Goal: Find specific page/section: Find specific page/section

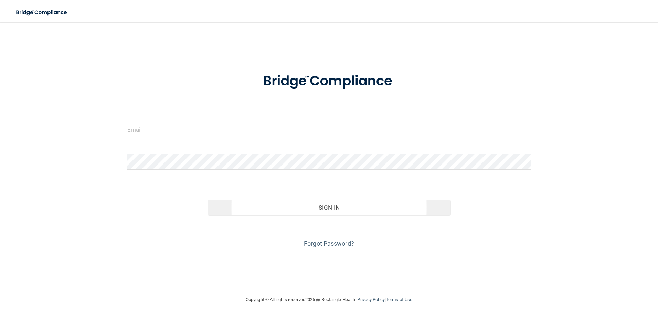
type input "[EMAIL_ADDRESS][DOMAIN_NAME]"
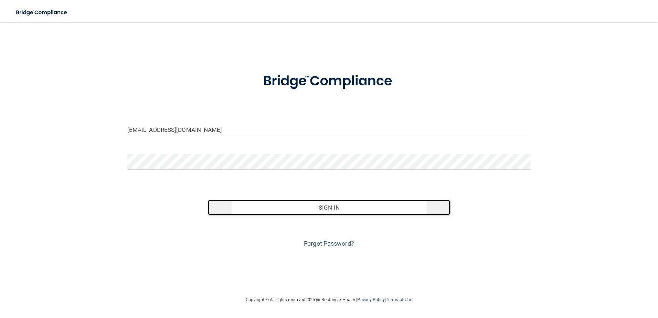
click at [285, 211] on button "Sign In" at bounding box center [329, 207] width 242 height 15
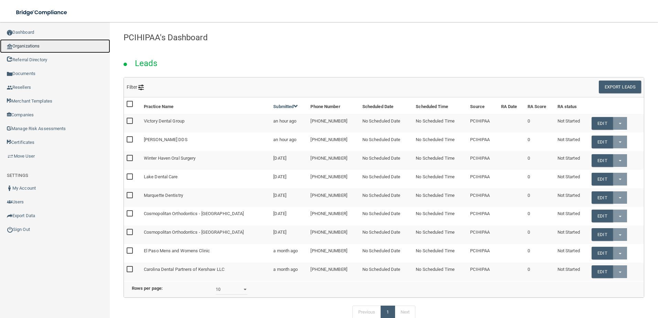
click at [53, 46] on link "Organizations" at bounding box center [55, 46] width 110 height 14
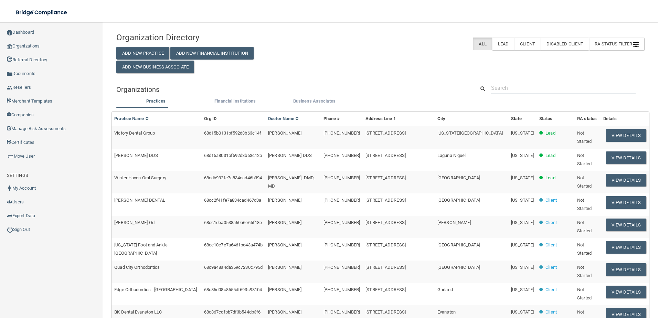
click at [551, 85] on input "text" at bounding box center [563, 88] width 145 height 13
paste input "[PHONE_NUMBER]"
type input "[PHONE_NUMBER]"
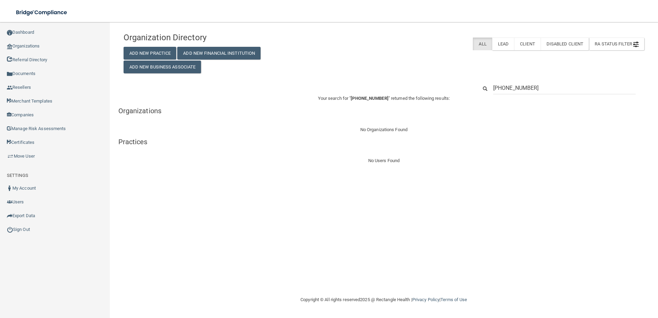
click at [537, 85] on input "[PHONE_NUMBER]" at bounding box center [564, 88] width 142 height 13
drag, startPoint x: 545, startPoint y: 92, endPoint x: 439, endPoint y: 99, distance: 106.2
click at [439, 99] on div "Organization Directory Add New Practice Add New Financial Institution Add New B…" at bounding box center [384, 97] width 521 height 136
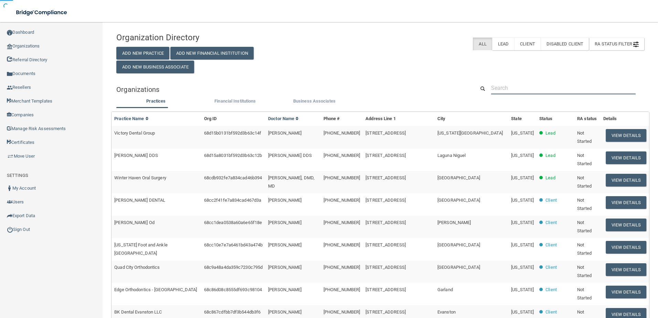
paste input "Regen & Wellness"
type input "Regen & Wellness"
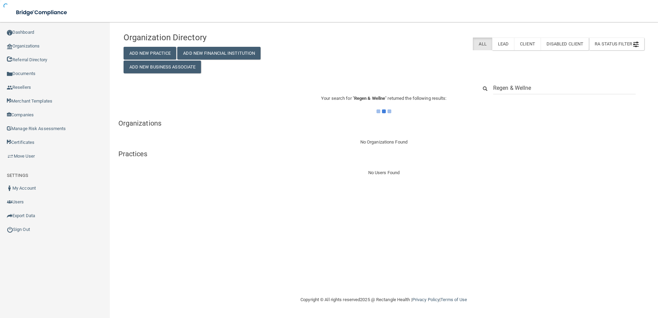
type input "Regen & Welln"
type input "Regen"
